Goal: Check status: Check status

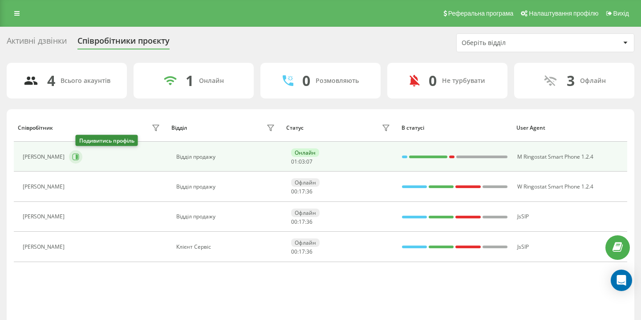
click at [79, 155] on icon at bounding box center [76, 156] width 7 height 7
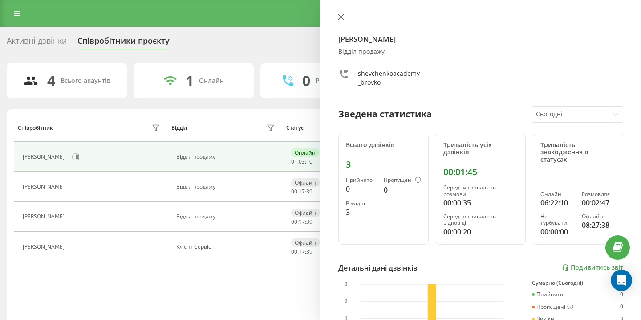
click at [343, 16] on icon at bounding box center [341, 17] width 6 height 6
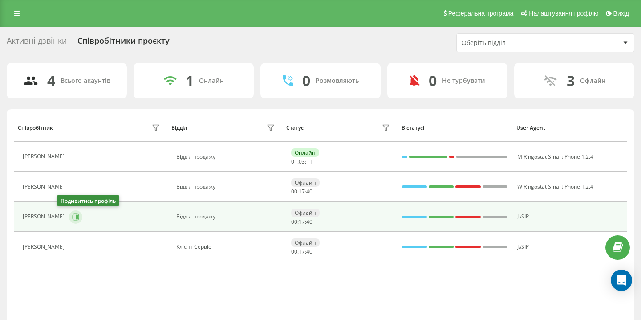
click at [69, 215] on button at bounding box center [75, 216] width 13 height 13
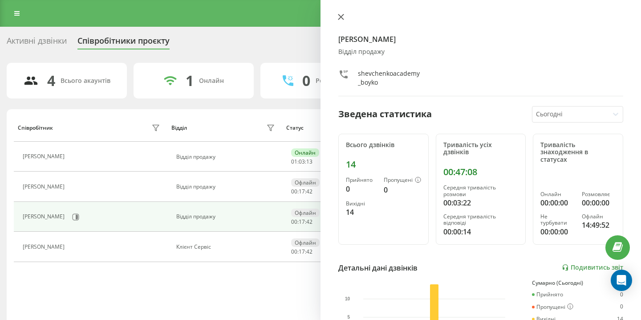
click at [340, 21] on button at bounding box center [341, 17] width 12 height 8
